Goal: Task Accomplishment & Management: Use online tool/utility

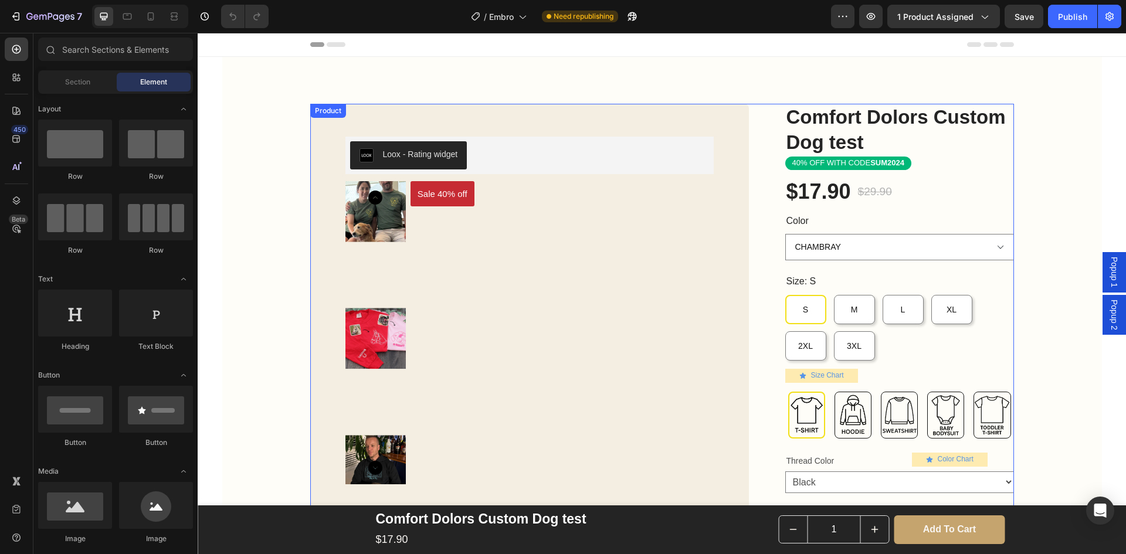
scroll to position [59, 0]
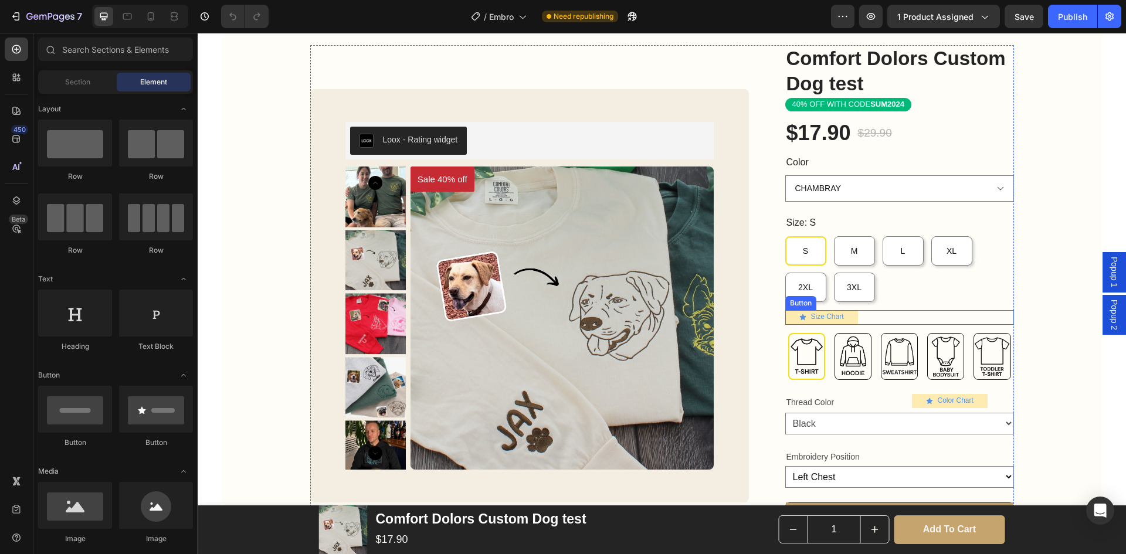
click at [869, 316] on div "Size Chart Button" at bounding box center [899, 317] width 229 height 15
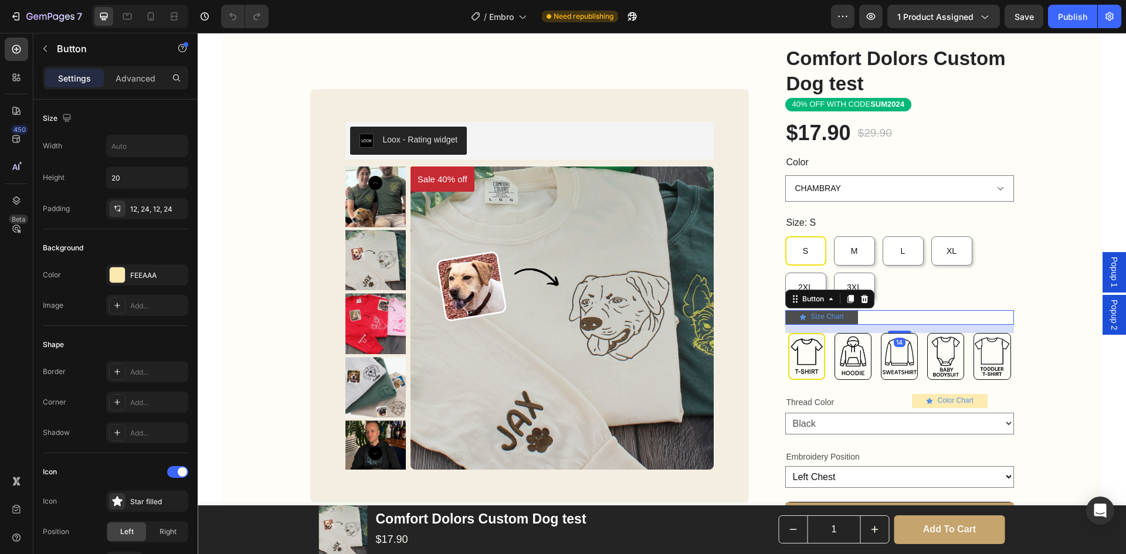
click at [840, 317] on link "Size Chart" at bounding box center [821, 317] width 73 height 14
click at [1109, 274] on span "Popup 1" at bounding box center [1114, 272] width 12 height 30
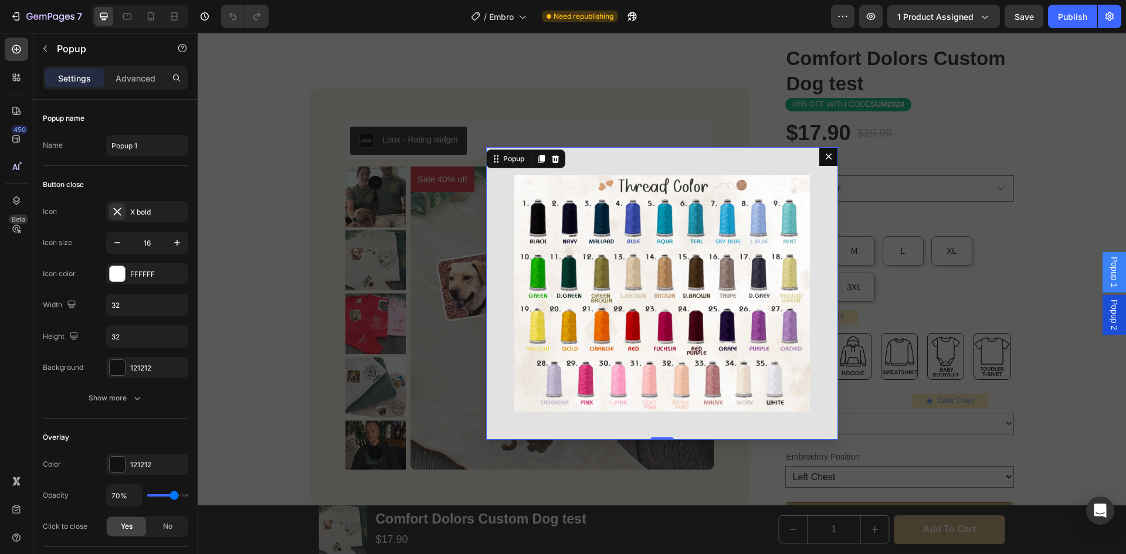
click at [831, 155] on button "Dialog content" at bounding box center [828, 156] width 19 height 19
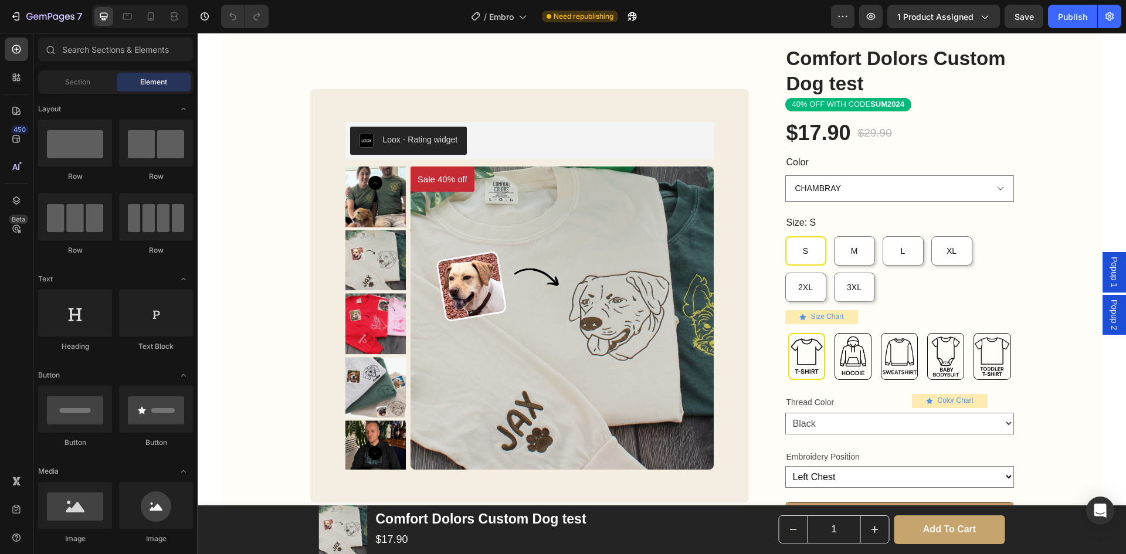
click at [1108, 318] on span "Popup 2" at bounding box center [1114, 315] width 12 height 30
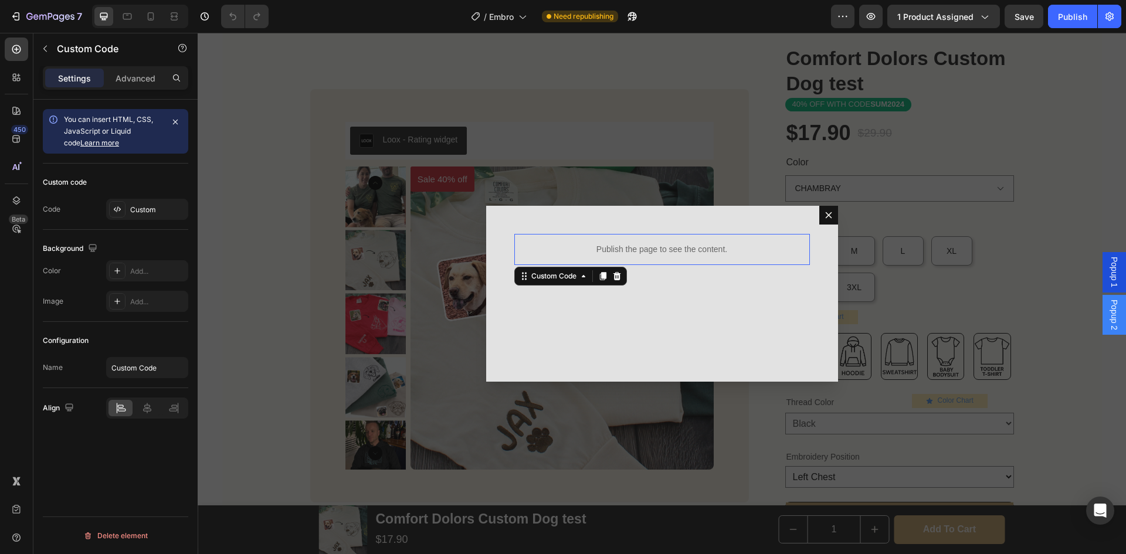
click at [699, 250] on p "Publish the page to see the content." at bounding box center [661, 249] width 295 height 12
click at [616, 277] on icon "Dialog body" at bounding box center [616, 275] width 9 height 9
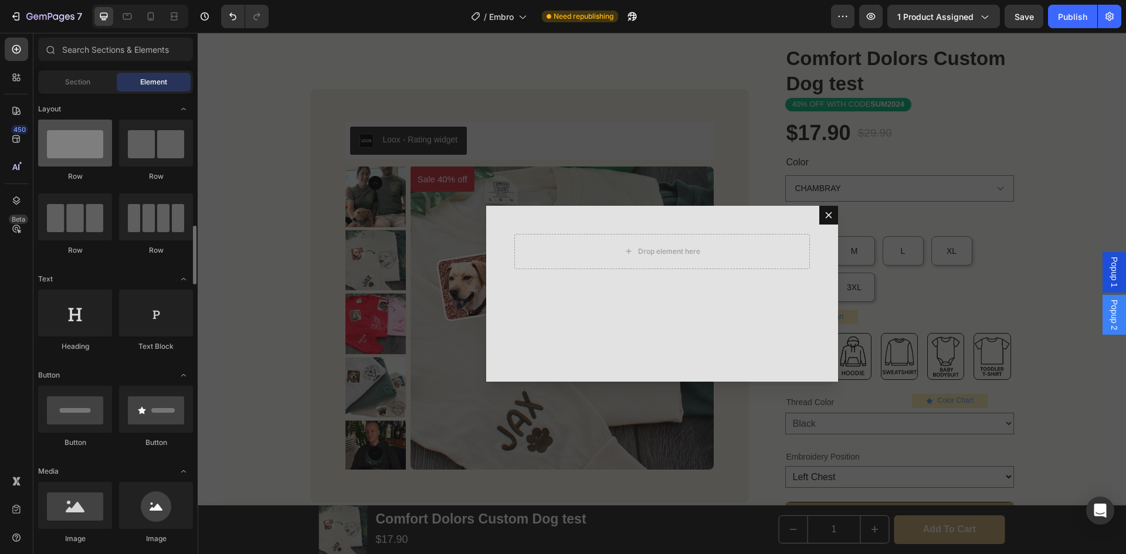
scroll to position [117, 0]
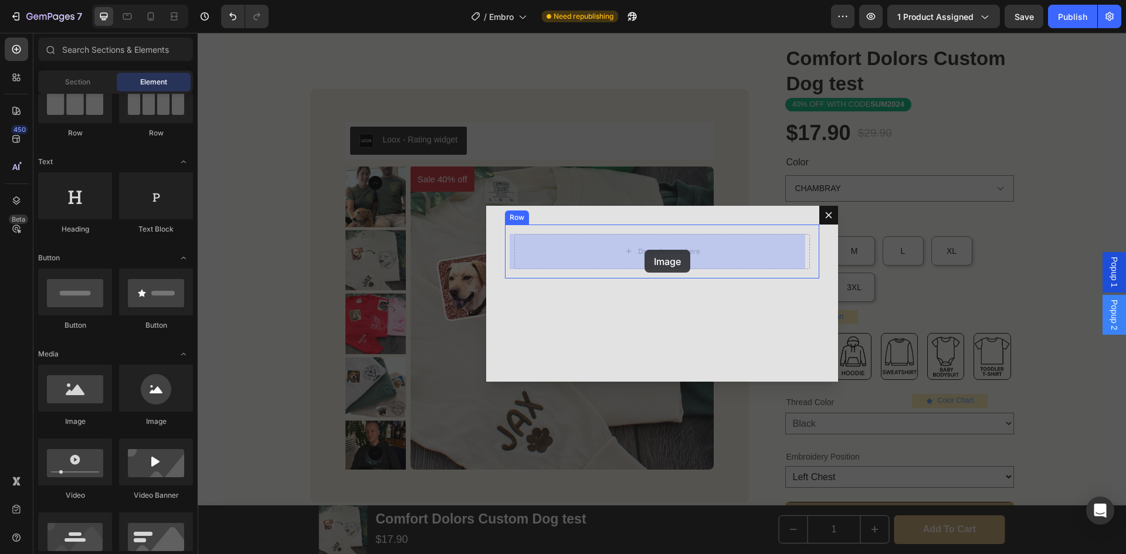
drag, startPoint x: 338, startPoint y: 420, endPoint x: 644, endPoint y: 250, distance: 350.1
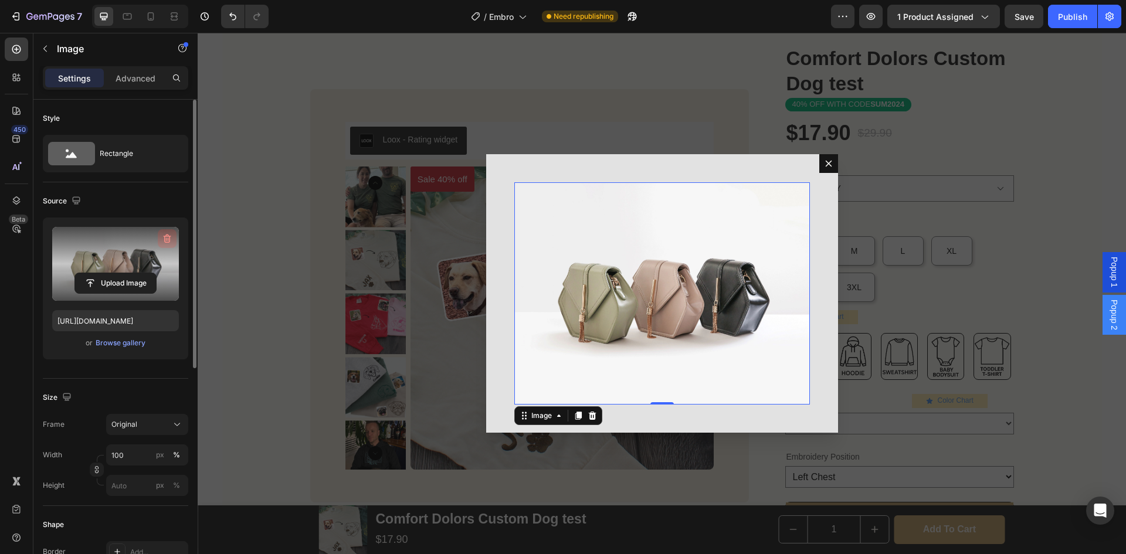
click at [169, 235] on icon "button" at bounding box center [167, 239] width 12 height 12
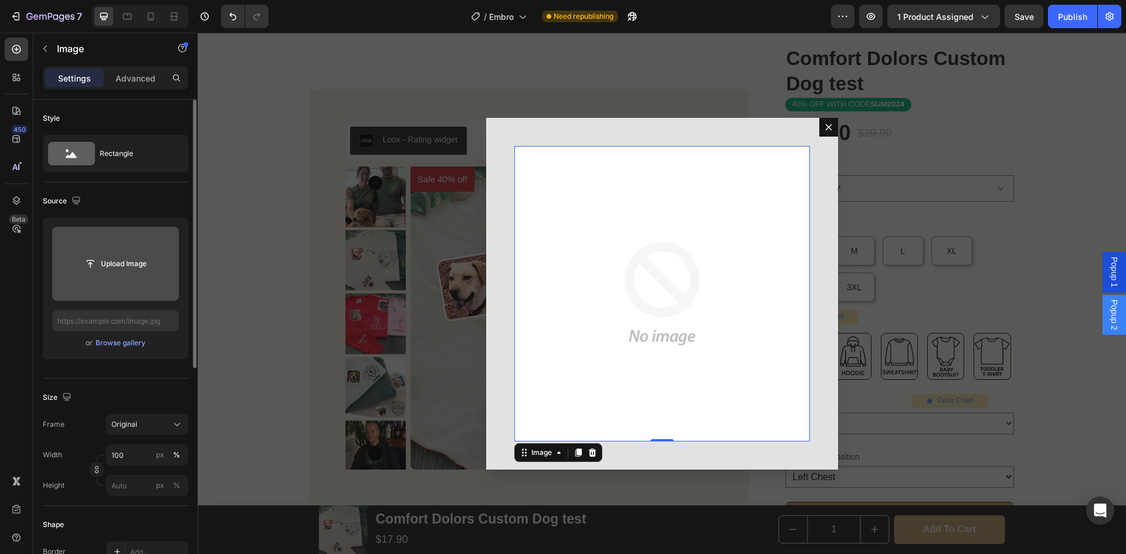
click at [146, 260] on input "file" at bounding box center [115, 264] width 81 height 20
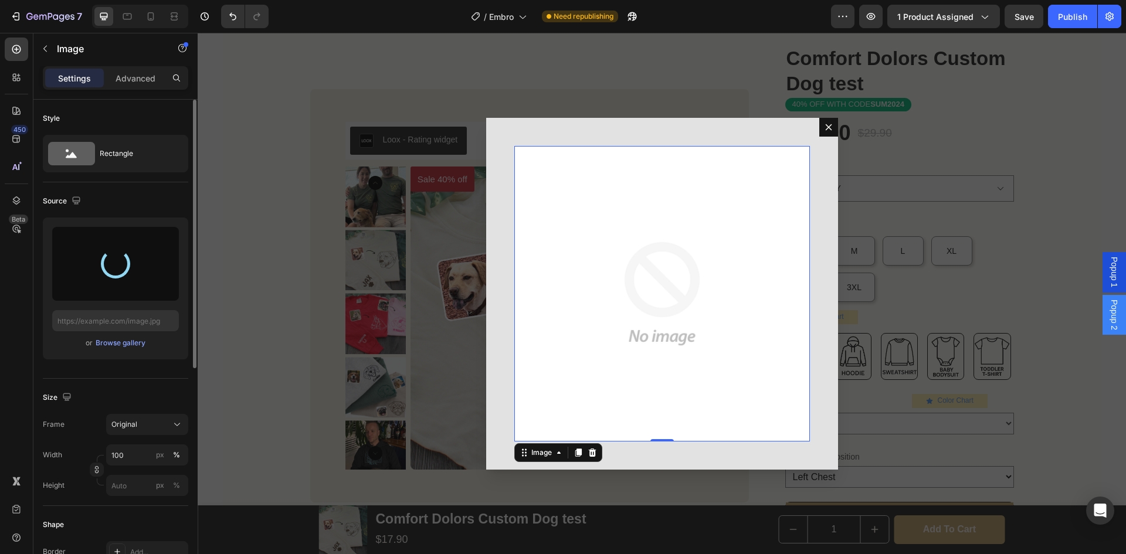
type input "[URL][DOMAIN_NAME]"
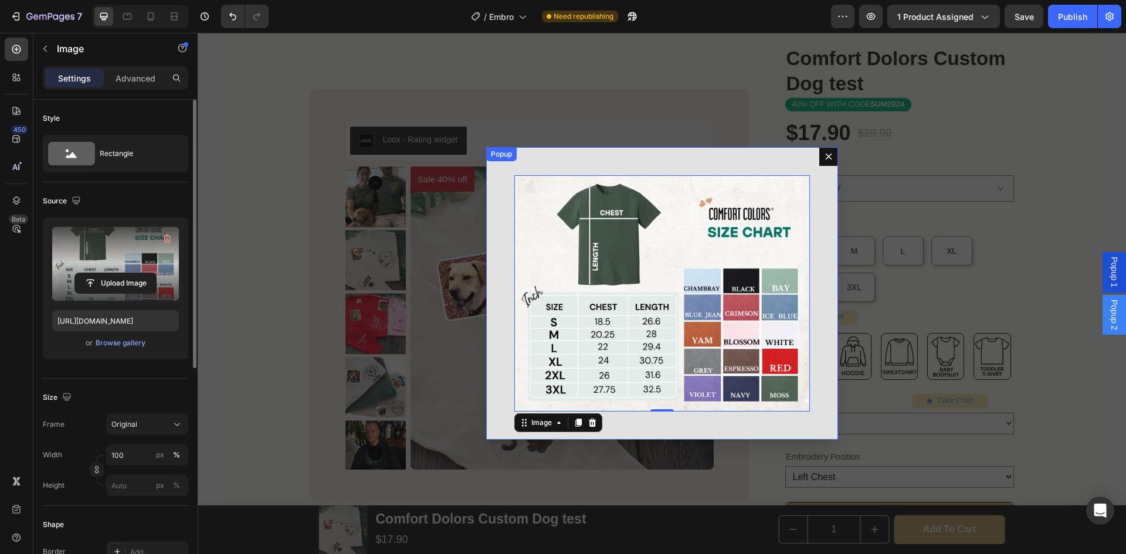
click at [822, 281] on div "Image 0 Row" at bounding box center [662, 293] width 352 height 293
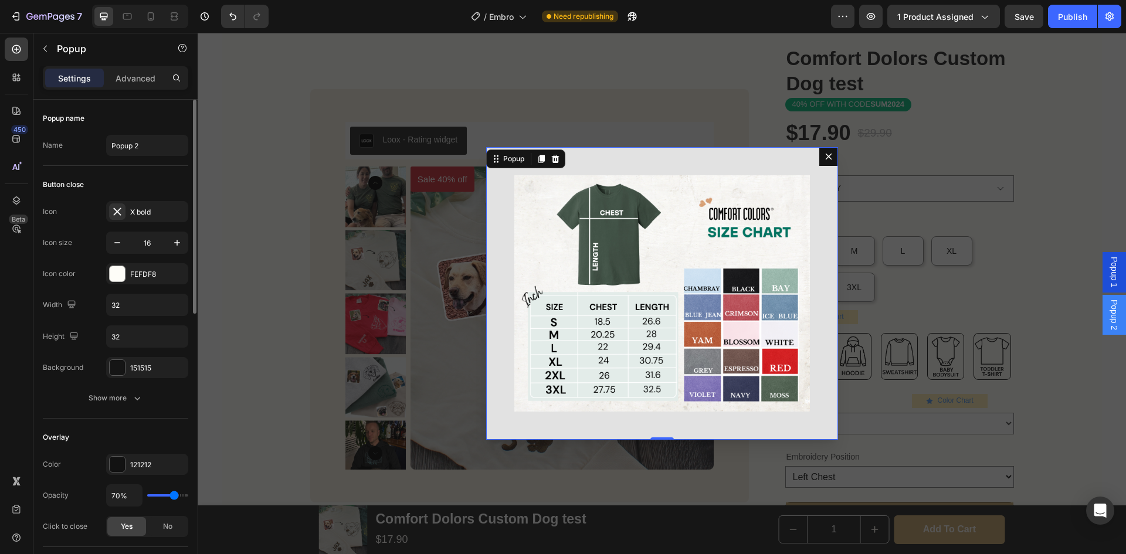
click at [824, 157] on icon "Dialog content" at bounding box center [828, 156] width 9 height 9
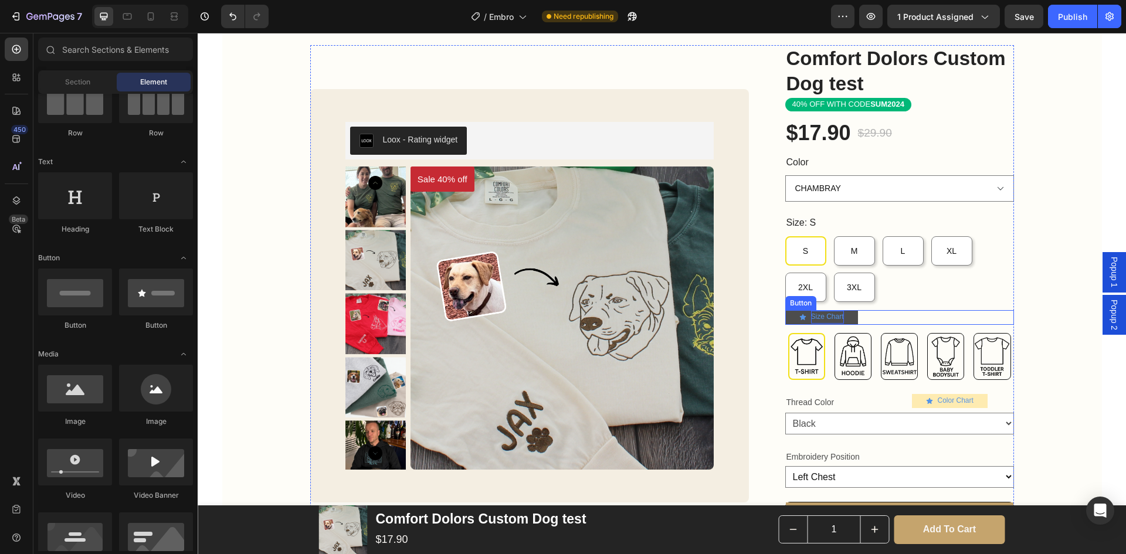
click at [818, 316] on p "Size Chart" at bounding box center [827, 317] width 33 height 13
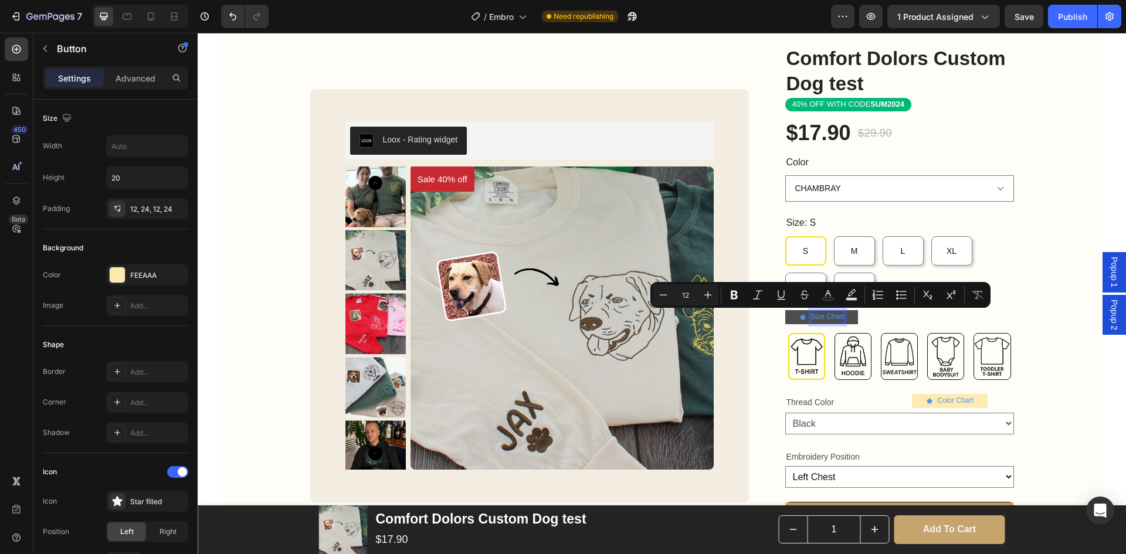
click at [828, 317] on p "Size Chart" at bounding box center [827, 317] width 33 height 13
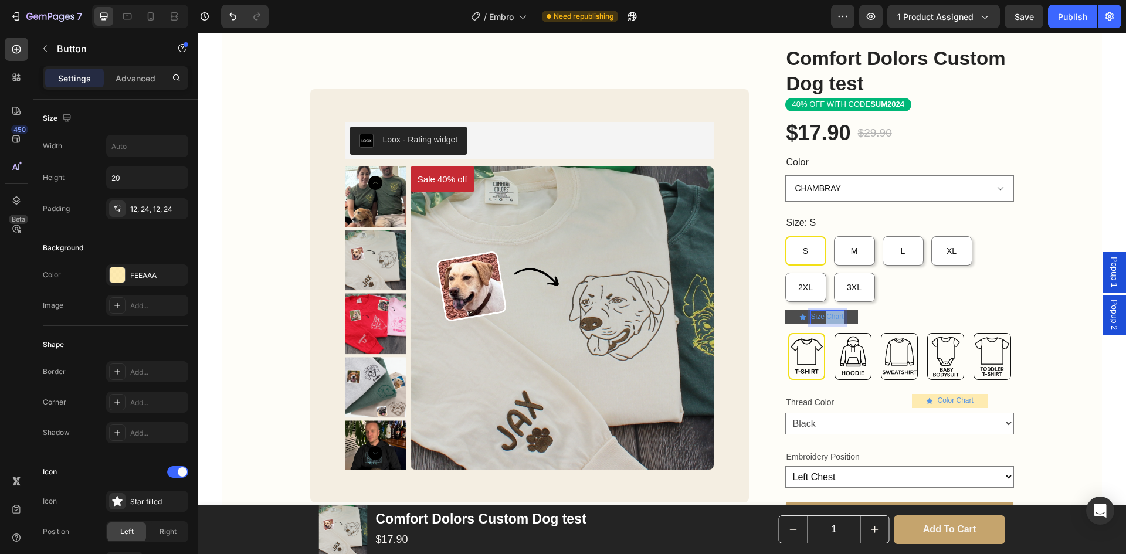
click at [828, 317] on p "Size Chart" at bounding box center [827, 317] width 33 height 13
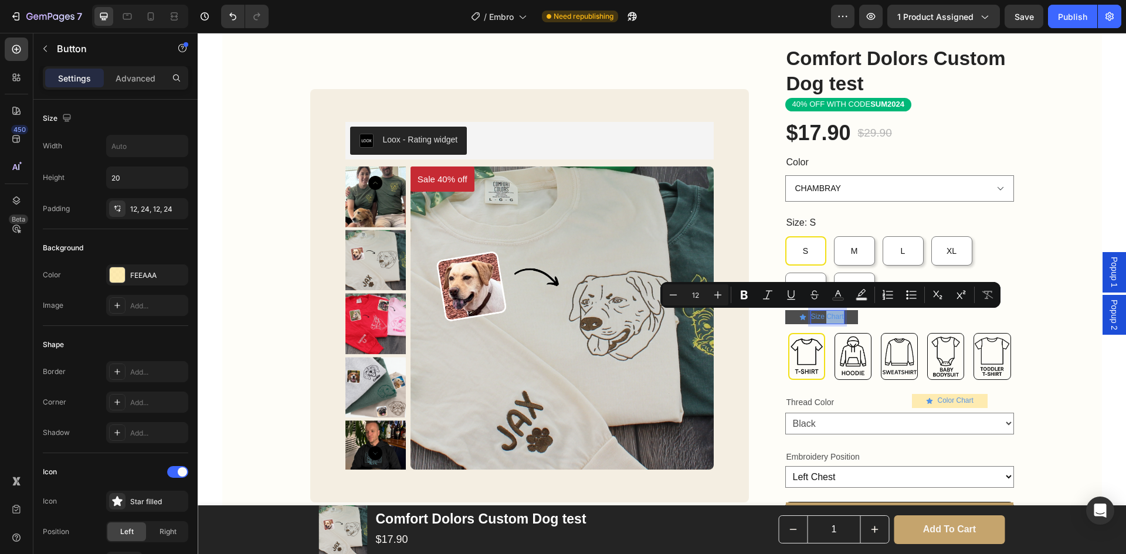
click at [833, 321] on p "Size Chart" at bounding box center [827, 317] width 33 height 13
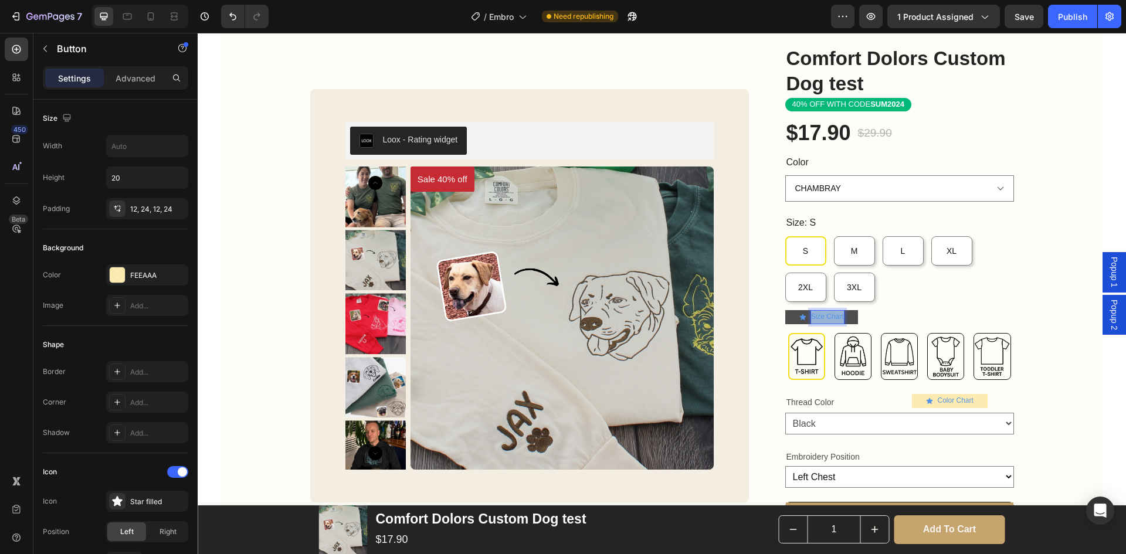
click at [833, 321] on p "Size Chart" at bounding box center [827, 317] width 33 height 13
click at [1055, 298] on div "Comfort Dolors Custom Dog test Product Title Loox - Rating widget Loox 40% OFF …" at bounding box center [661, 448] width 879 height 807
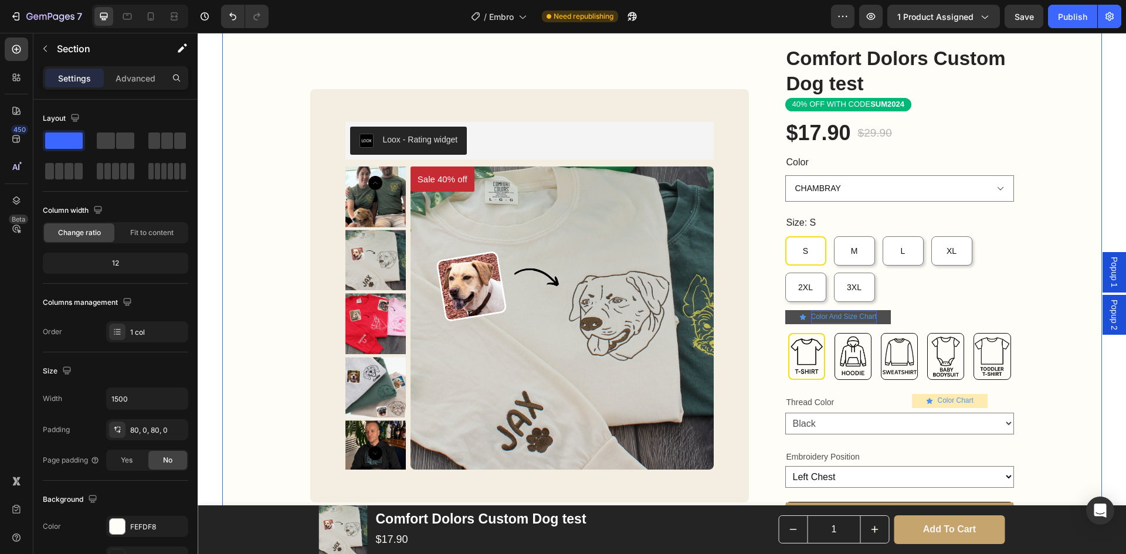
click at [1071, 295] on div "Comfort Dolors Custom Dog test Product Title Loox - Rating widget Loox 40% OFF …" at bounding box center [661, 448] width 879 height 807
click at [917, 315] on div "Color And Size Chart Button" at bounding box center [899, 317] width 229 height 15
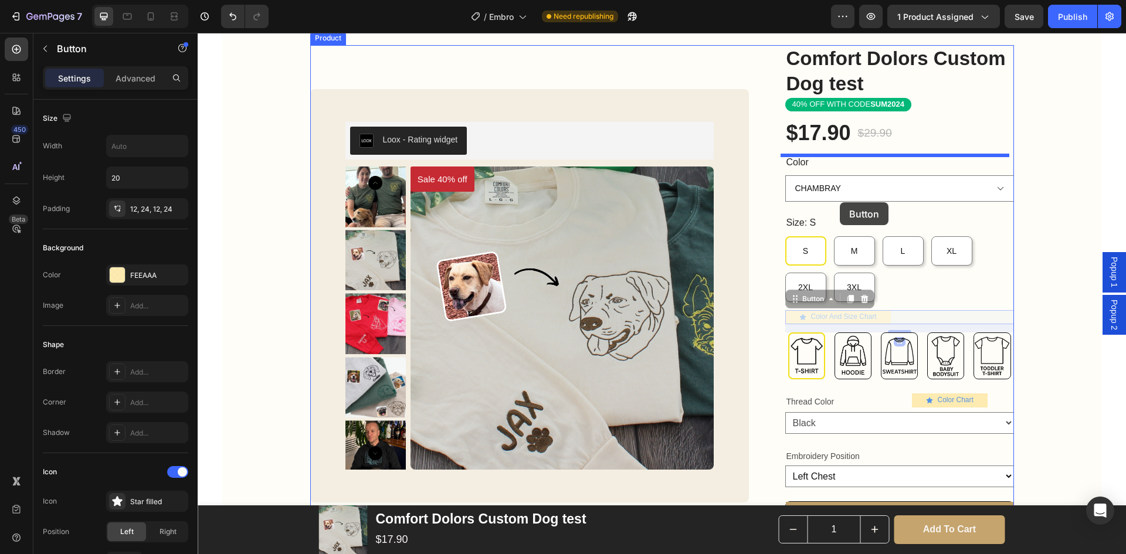
drag, startPoint x: 918, startPoint y: 317, endPoint x: 840, endPoint y: 202, distance: 138.4
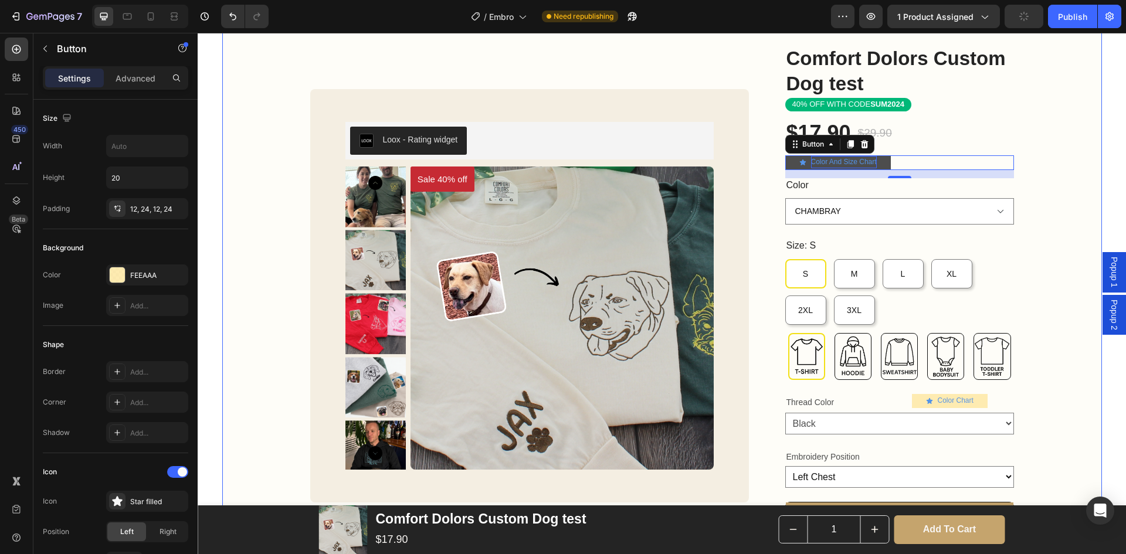
click at [1047, 257] on div "Comfort Dolors Custom Dog test Product Title Loox - Rating widget Loox 40% OFF …" at bounding box center [661, 448] width 879 height 807
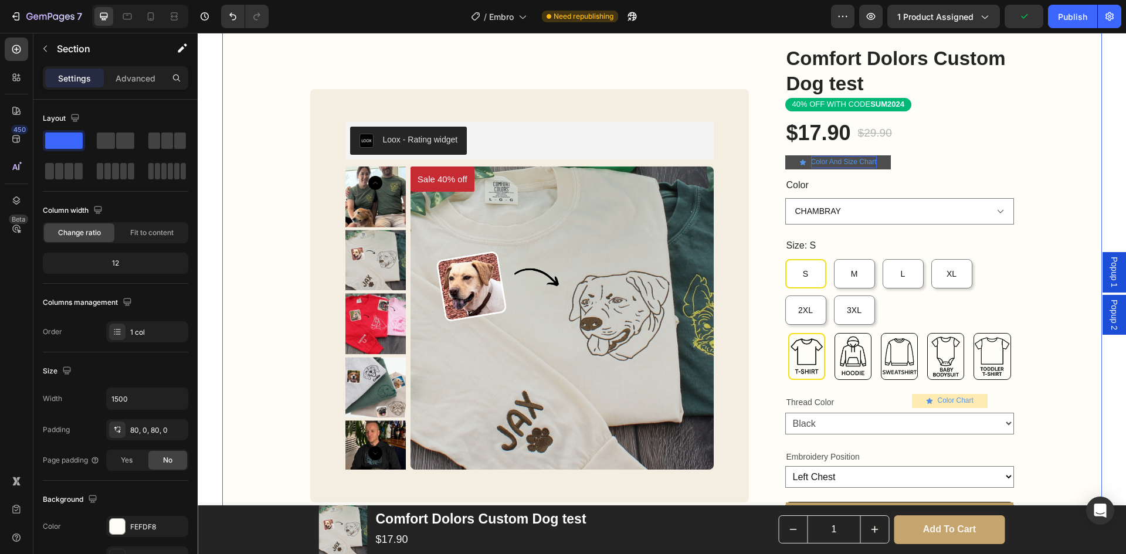
click at [1047, 257] on div "Comfort Dolors Custom Dog test Product Title Loox - Rating widget Loox 40% OFF …" at bounding box center [661, 448] width 879 height 807
click at [865, 159] on p "Color And Size Chart" at bounding box center [844, 162] width 66 height 13
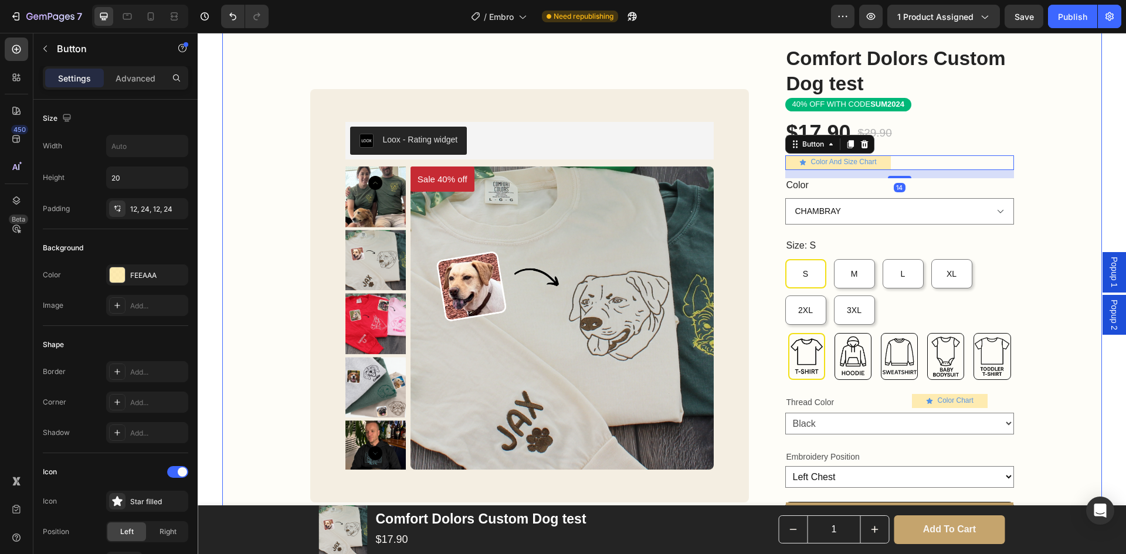
click at [1032, 187] on div "Comfort Dolors Custom Dog test Product Title Loox - Rating widget Loox 40% OFF …" at bounding box center [661, 448] width 879 height 807
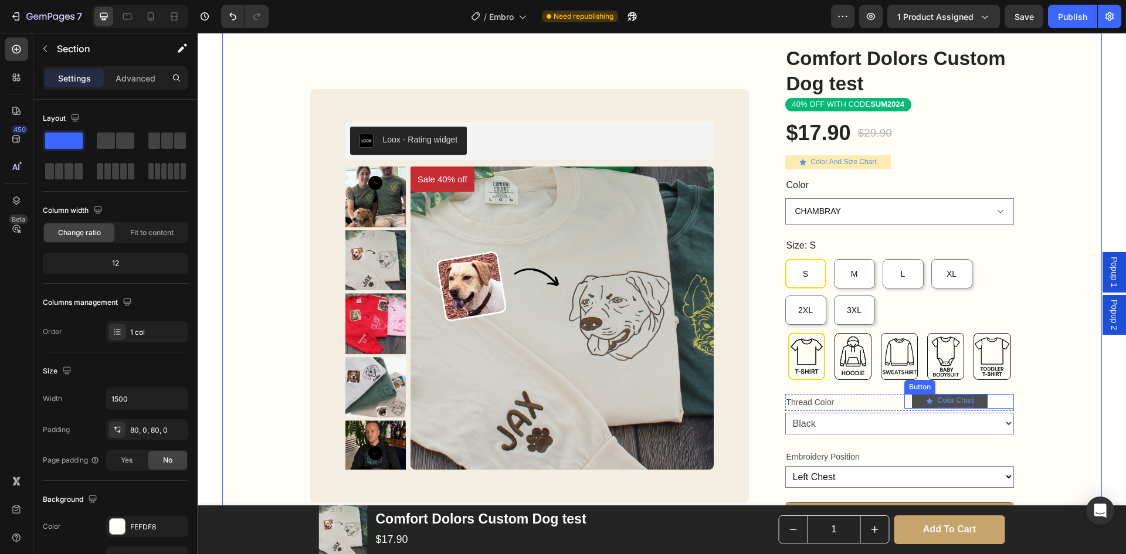
click at [947, 399] on p "Color Chart" at bounding box center [955, 401] width 36 height 13
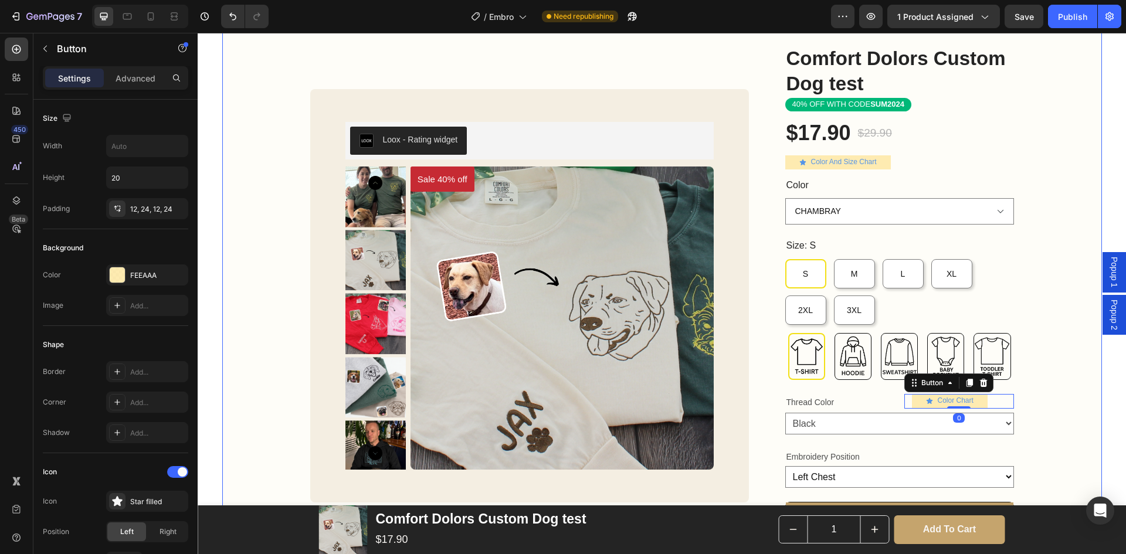
click at [1048, 292] on div "Comfort Dolors Custom Dog test Product Title Loox - Rating widget Loox 40% OFF …" at bounding box center [661, 448] width 879 height 807
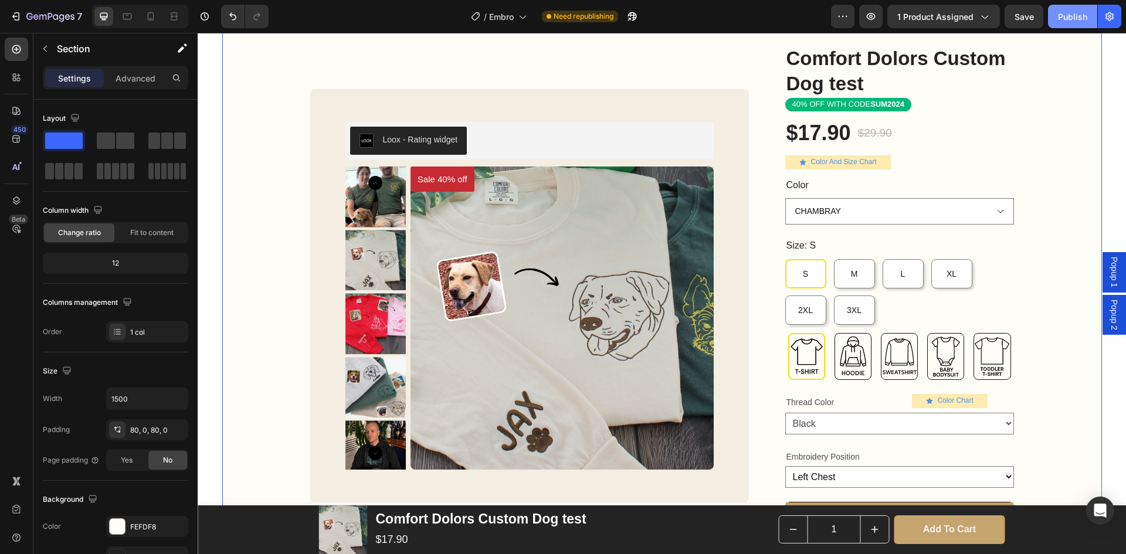
click at [1070, 11] on div "Publish" at bounding box center [1072, 17] width 29 height 12
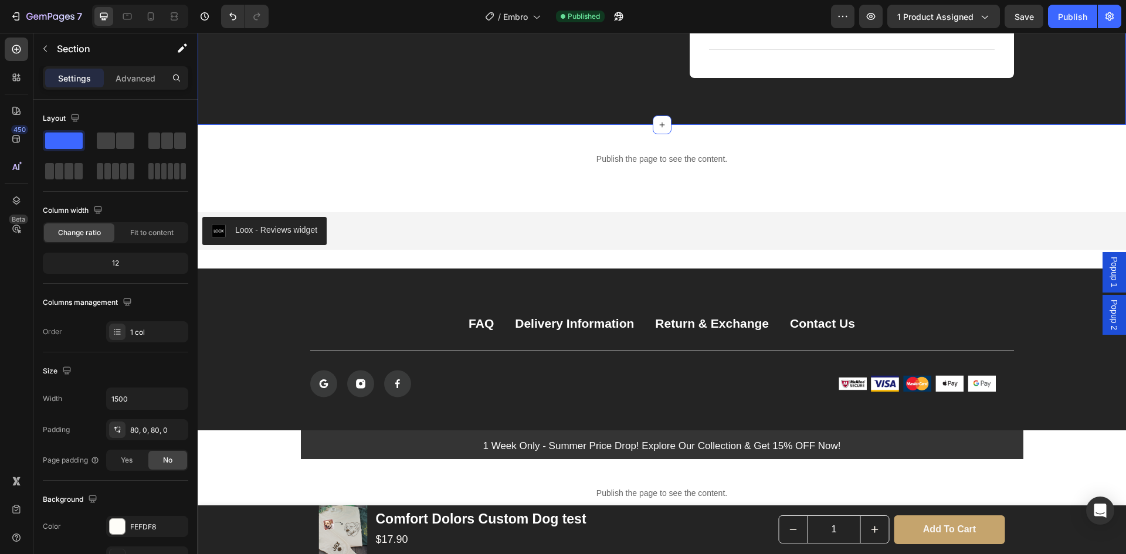
scroll to position [2791, 0]
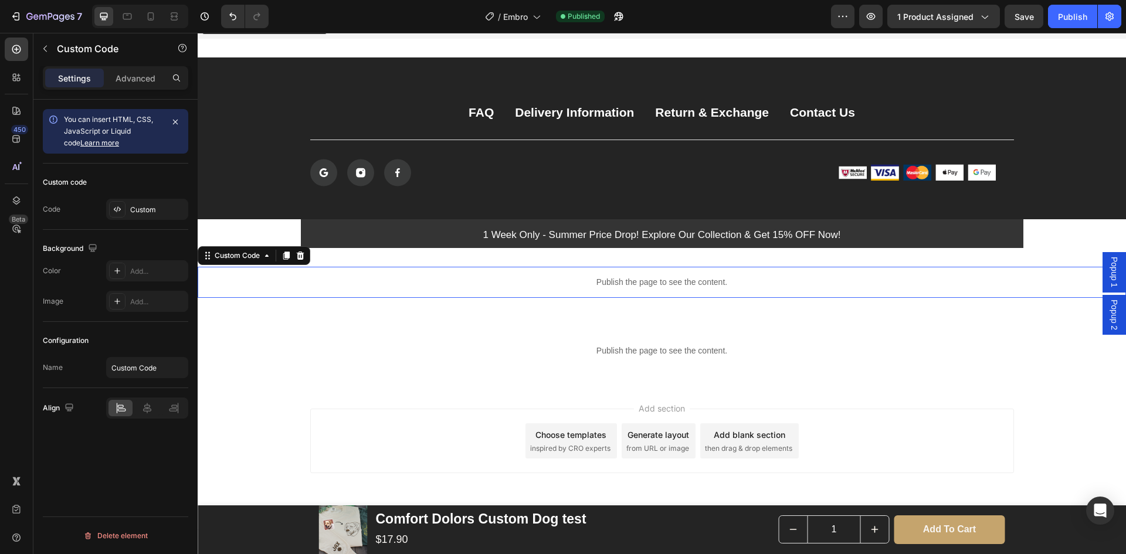
click at [407, 288] on p "Publish the page to see the content." at bounding box center [662, 282] width 928 height 12
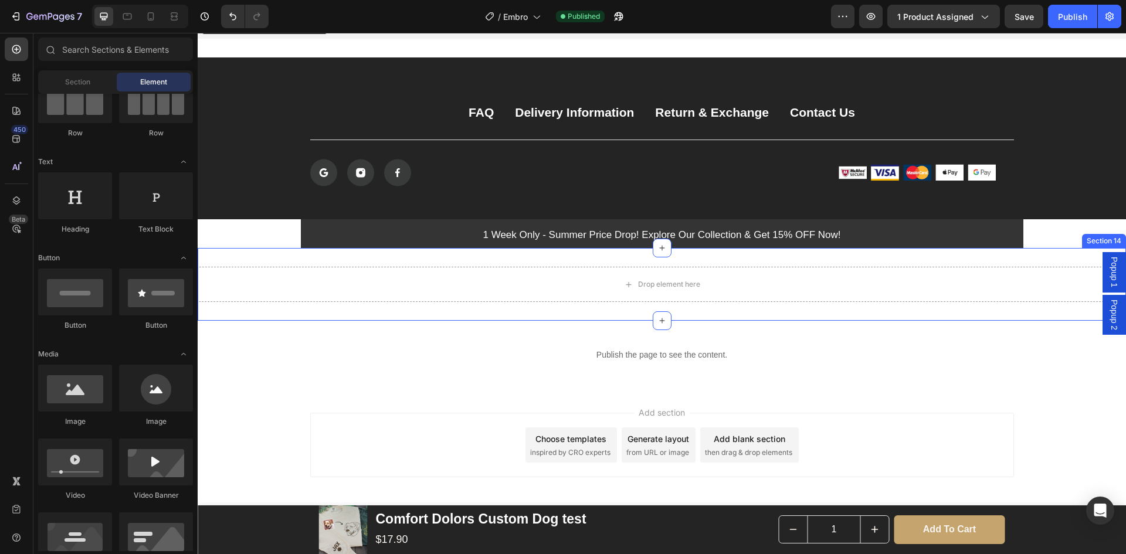
click at [270, 251] on div "Drop element here Section 14" at bounding box center [662, 284] width 928 height 73
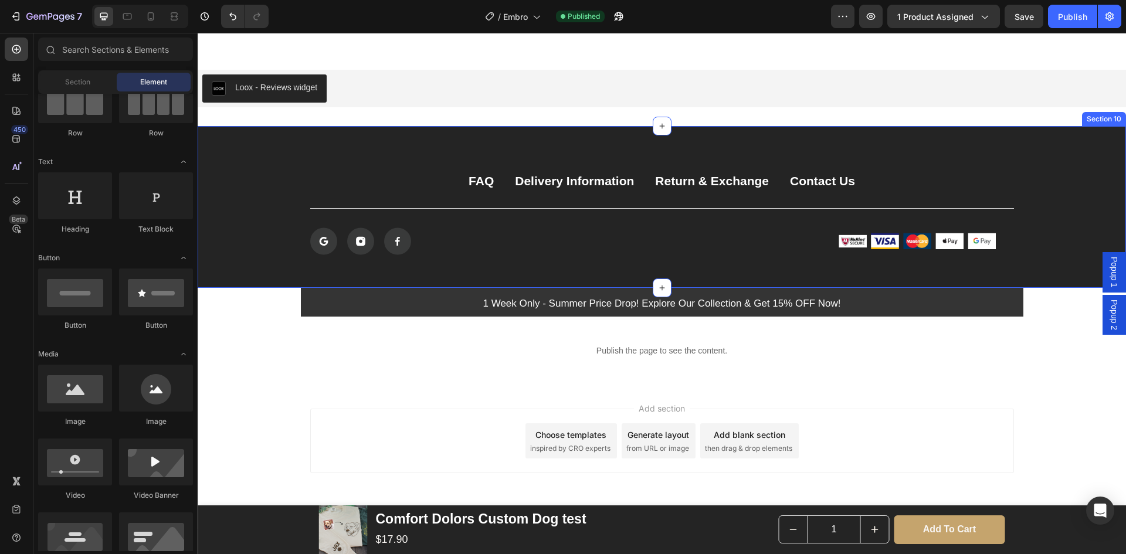
scroll to position [2722, 0]
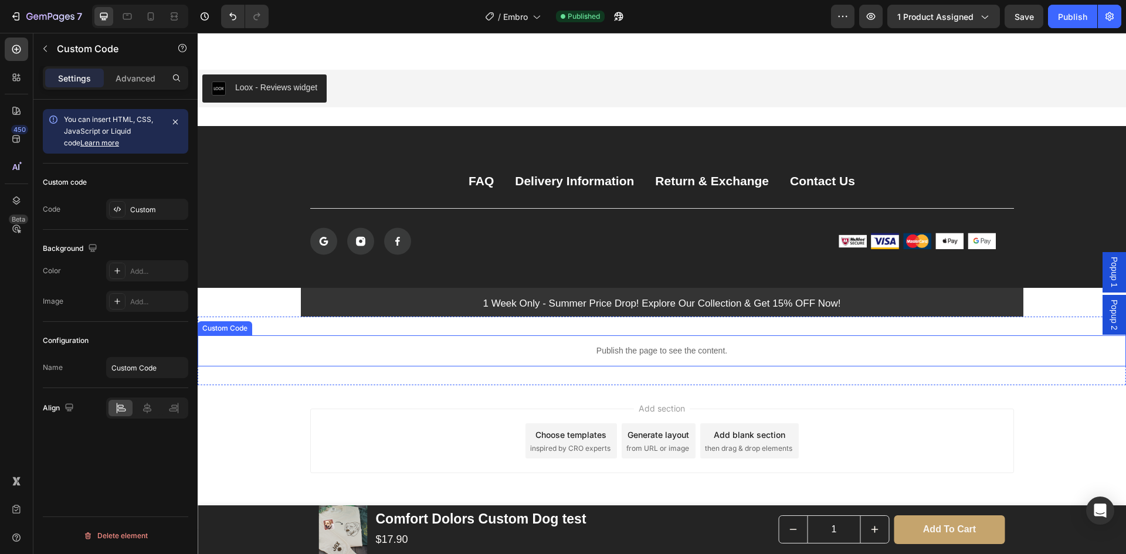
click at [258, 335] on div "Publish the page to see the content." at bounding box center [662, 350] width 928 height 31
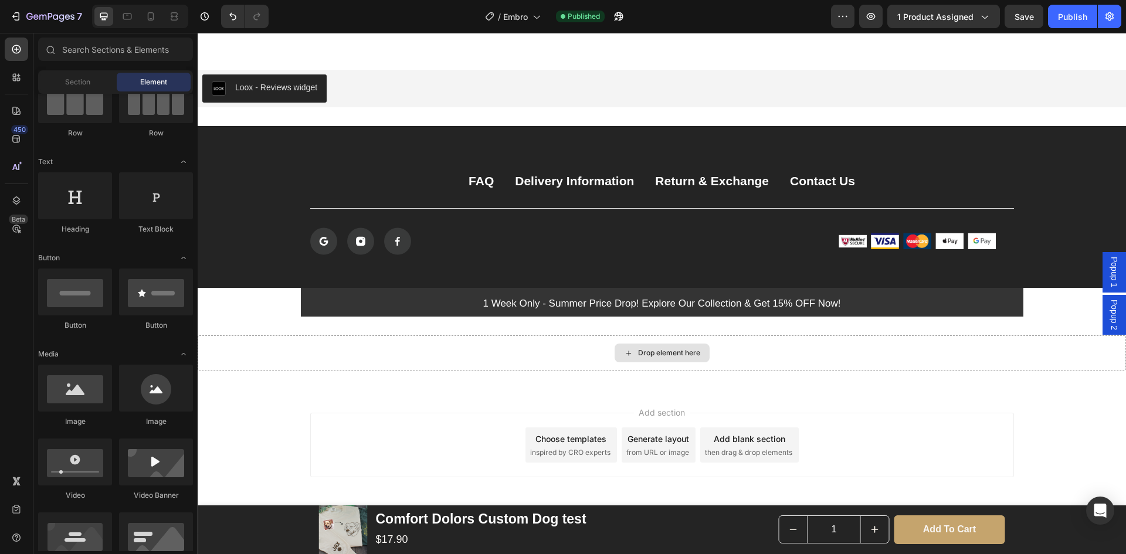
scroll to position [2726, 0]
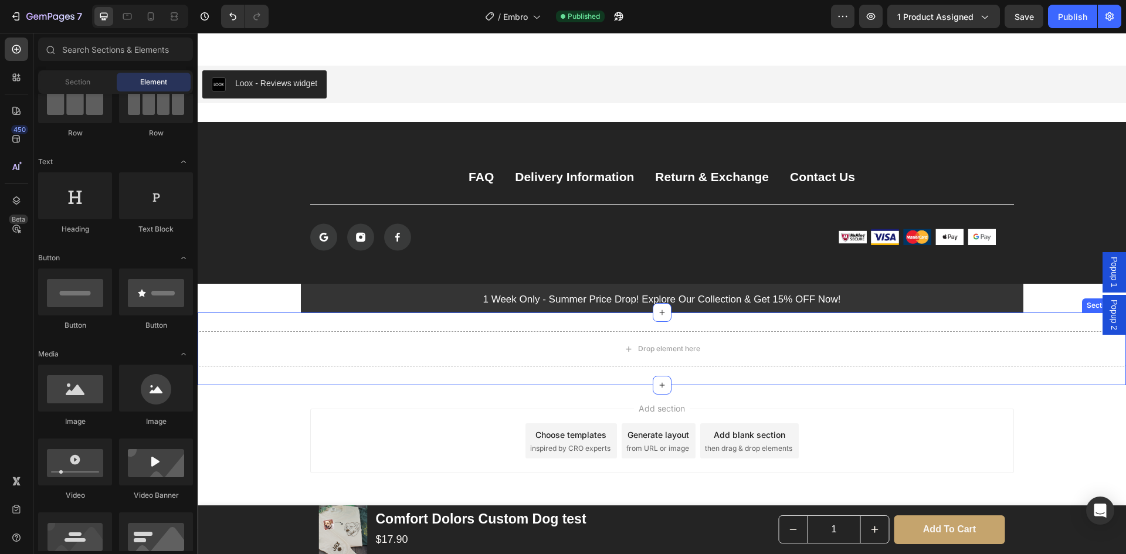
click at [270, 327] on div "Drop element here Section 14" at bounding box center [662, 348] width 928 height 73
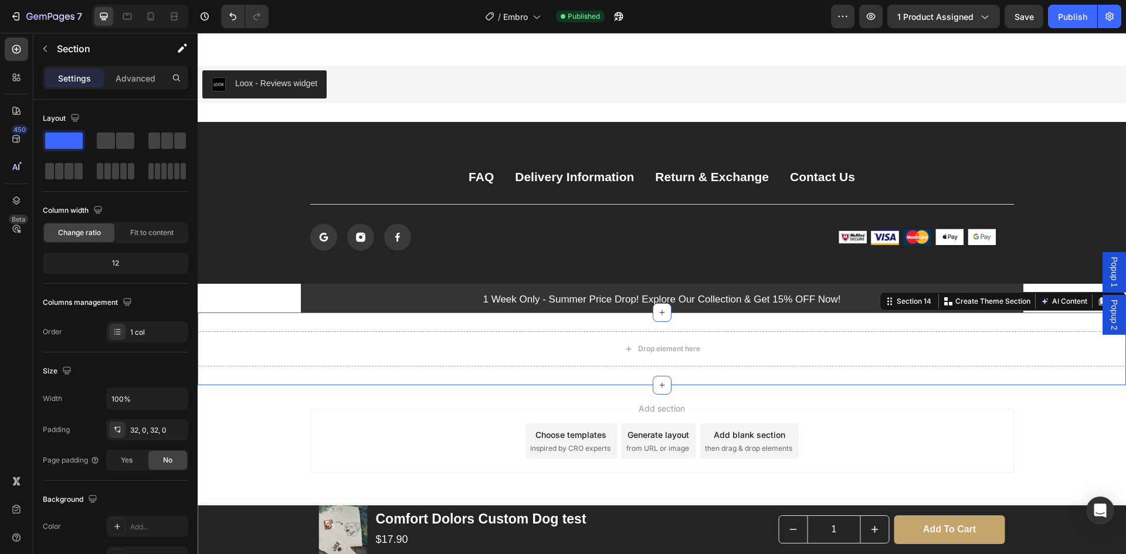
scroll to position [2654, 0]
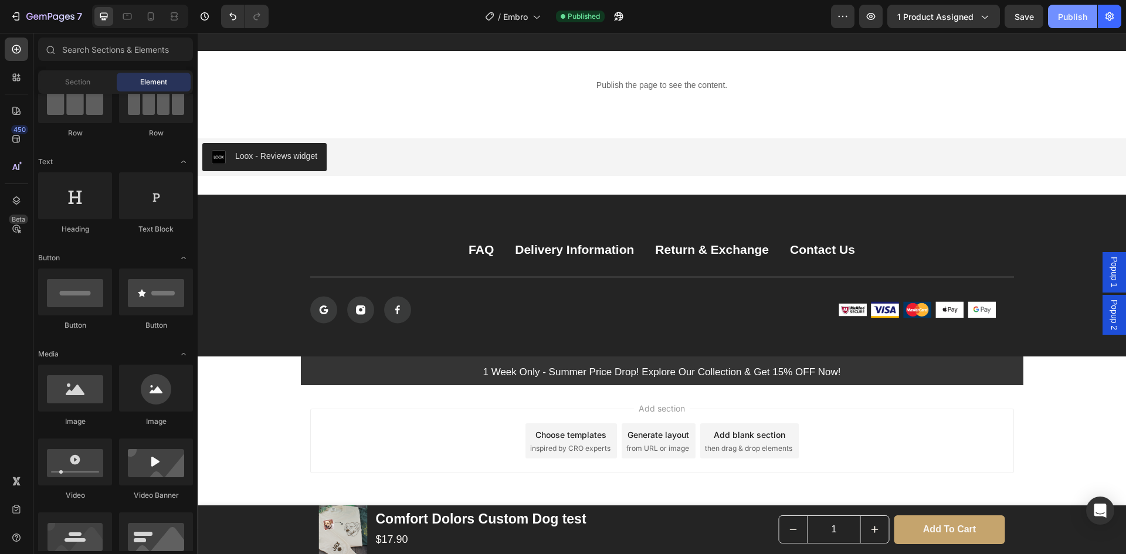
click at [1072, 26] on button "Publish" at bounding box center [1072, 16] width 49 height 23
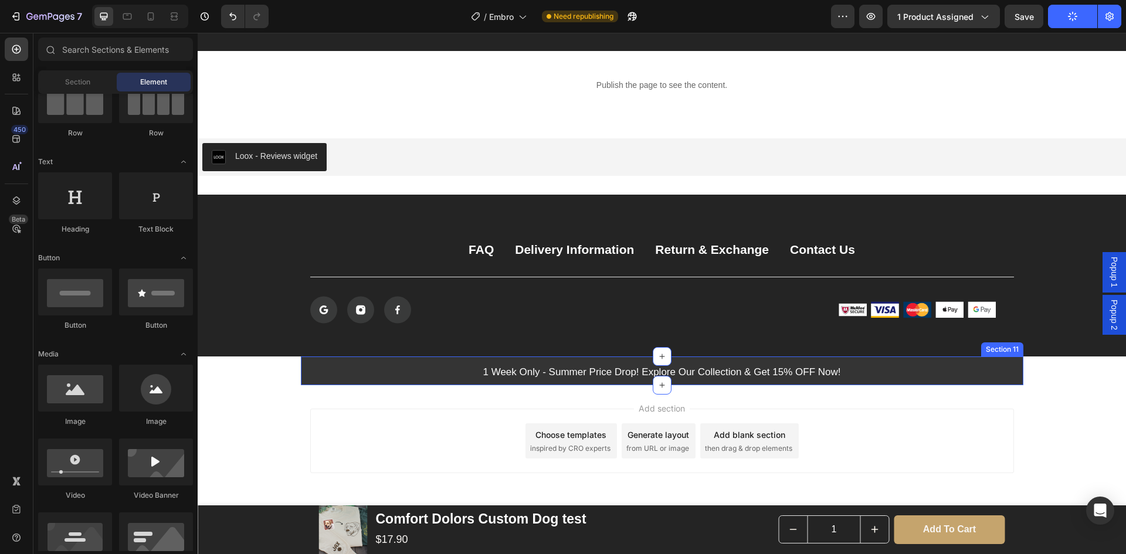
click at [931, 371] on div "1 Week Only - Summer Price Drop! Explore Our Collection & Get 15% OFF Now! Text…" at bounding box center [662, 372] width 722 height 18
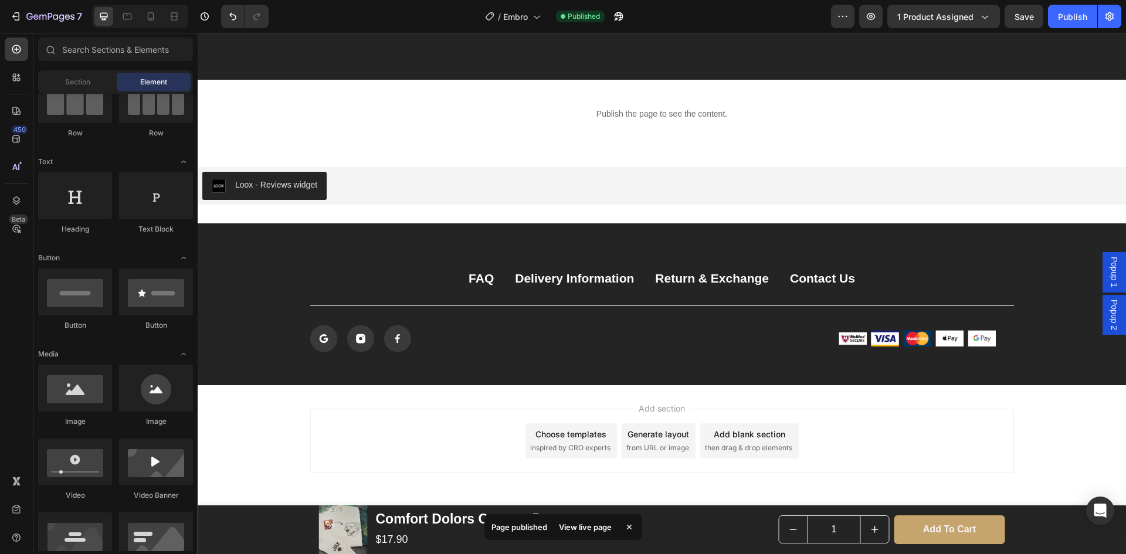
scroll to position [2625, 0]
click at [1067, 6] on button "Publish" at bounding box center [1072, 16] width 49 height 23
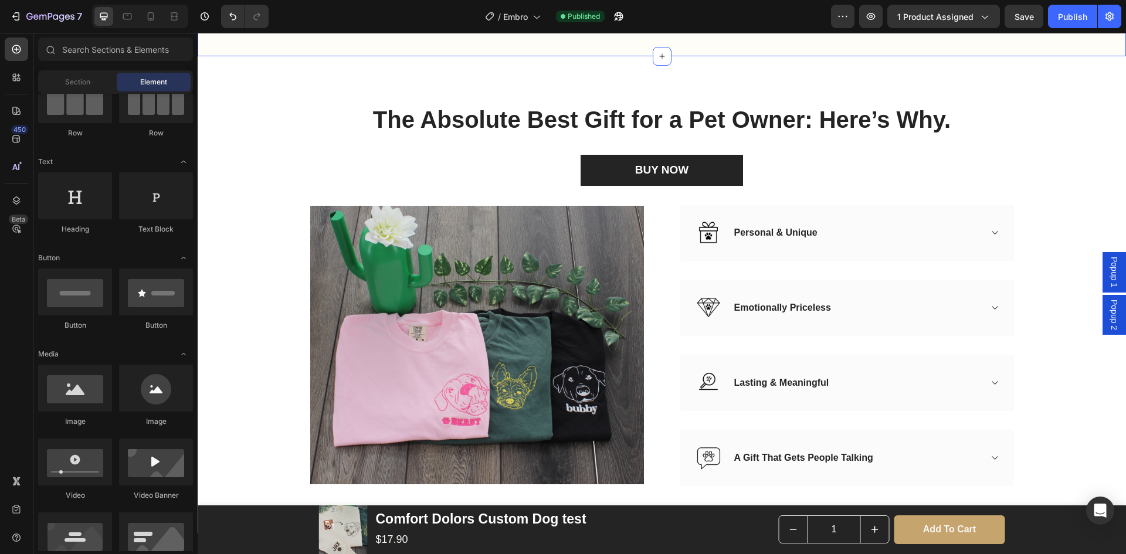
scroll to position [1628, 0]
